Goal: Information Seeking & Learning: Learn about a topic

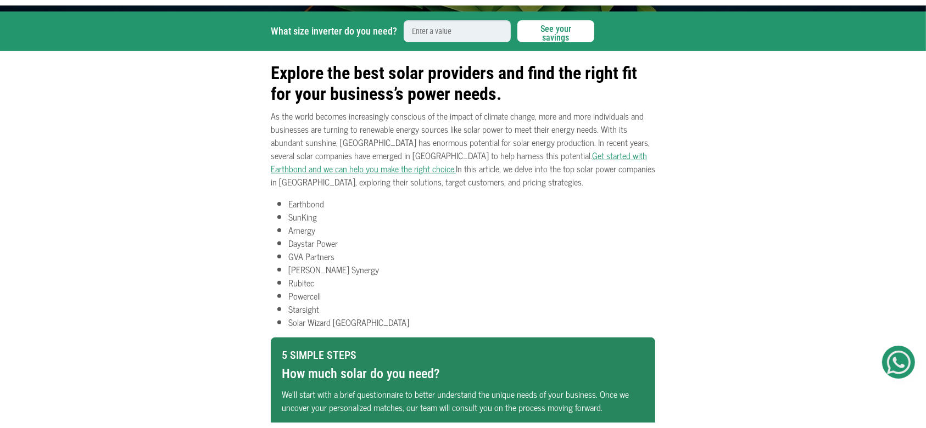
scroll to position [366, 0]
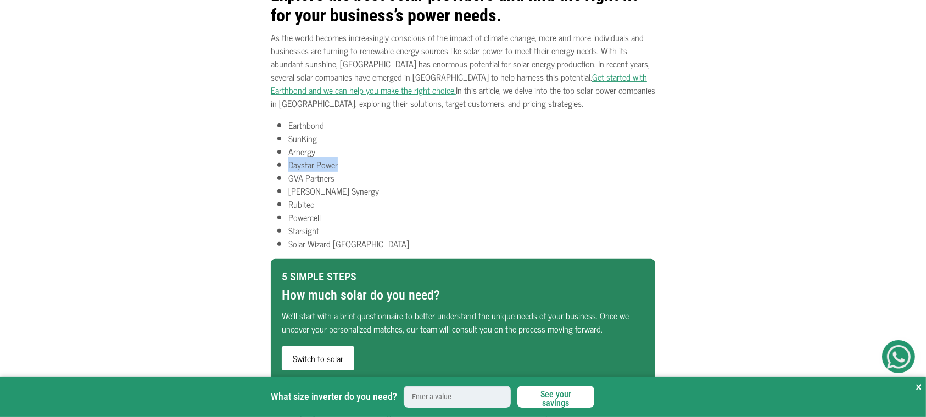
drag, startPoint x: 337, startPoint y: 171, endPoint x: 281, endPoint y: 176, distance: 55.7
click at [288, 171] on li "Daystar Power" at bounding box center [471, 164] width 367 height 13
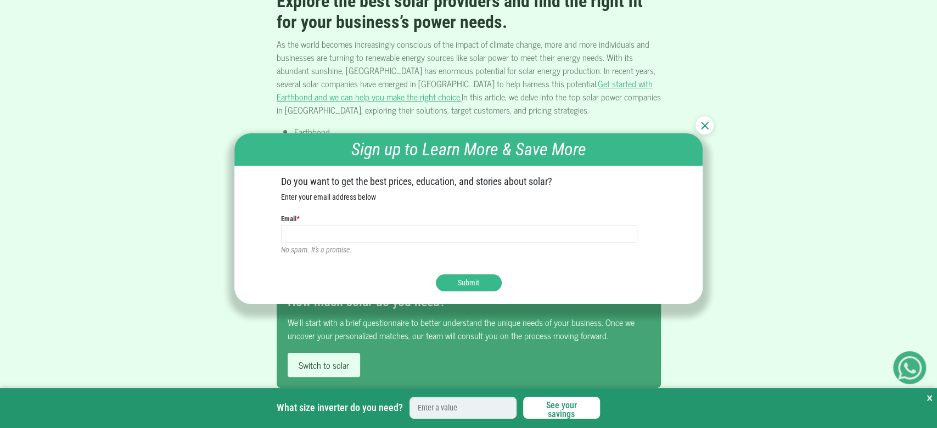
click at [711, 122] on div at bounding box center [705, 125] width 18 height 18
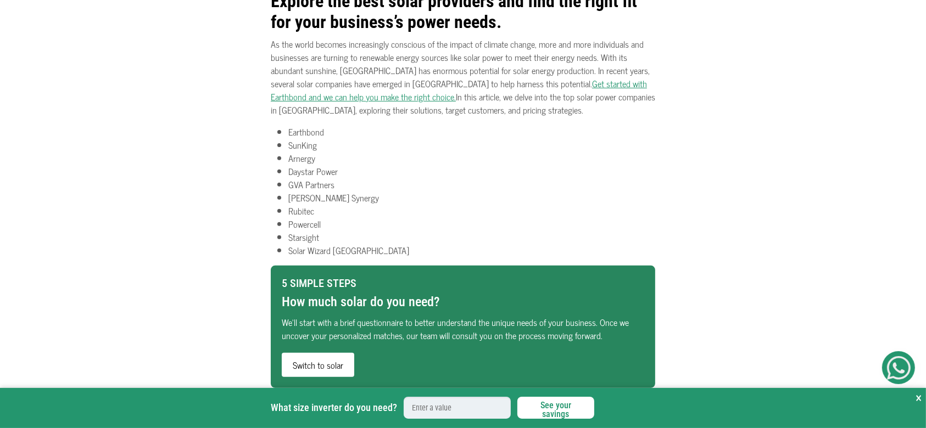
click at [359, 249] on li "Solar Wizard [GEOGRAPHIC_DATA]" at bounding box center [471, 250] width 367 height 13
click at [325, 240] on li "Starsight" at bounding box center [471, 237] width 367 height 13
drag, startPoint x: 321, startPoint y: 221, endPoint x: 285, endPoint y: 225, distance: 35.3
click at [285, 225] on ul "Earthbond SunKing Arnergy Daystar Power GVA Partners [PERSON_NAME] Synergy Rubi…" at bounding box center [463, 191] width 384 height 132
drag, startPoint x: 350, startPoint y: 200, endPoint x: 282, endPoint y: 197, distance: 67.6
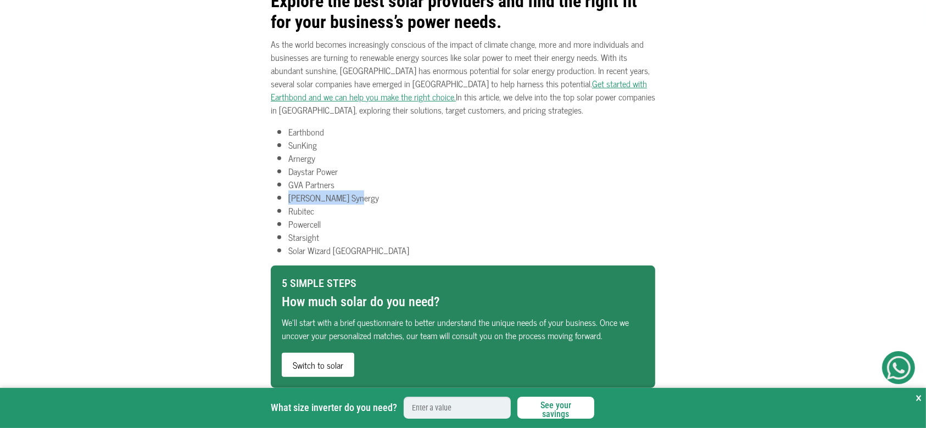
click at [282, 197] on ul "Earthbond SunKing Arnergy Daystar Power GVA Partners [PERSON_NAME] Synergy Rubi…" at bounding box center [463, 191] width 384 height 132
